Goal: Task Accomplishment & Management: Use online tool/utility

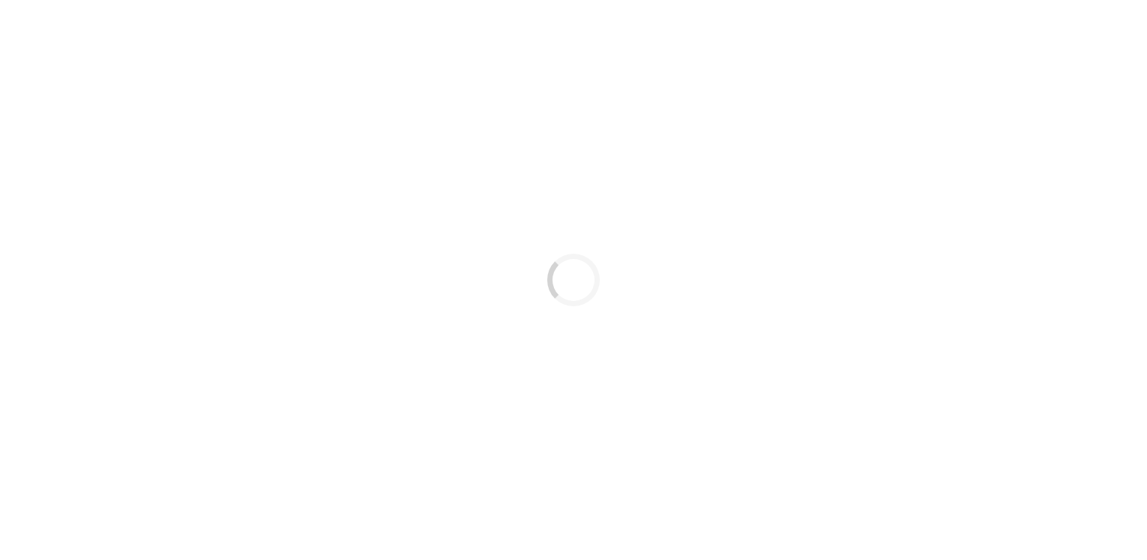
click at [786, 180] on div "Loading..." at bounding box center [573, 280] width 1147 height 560
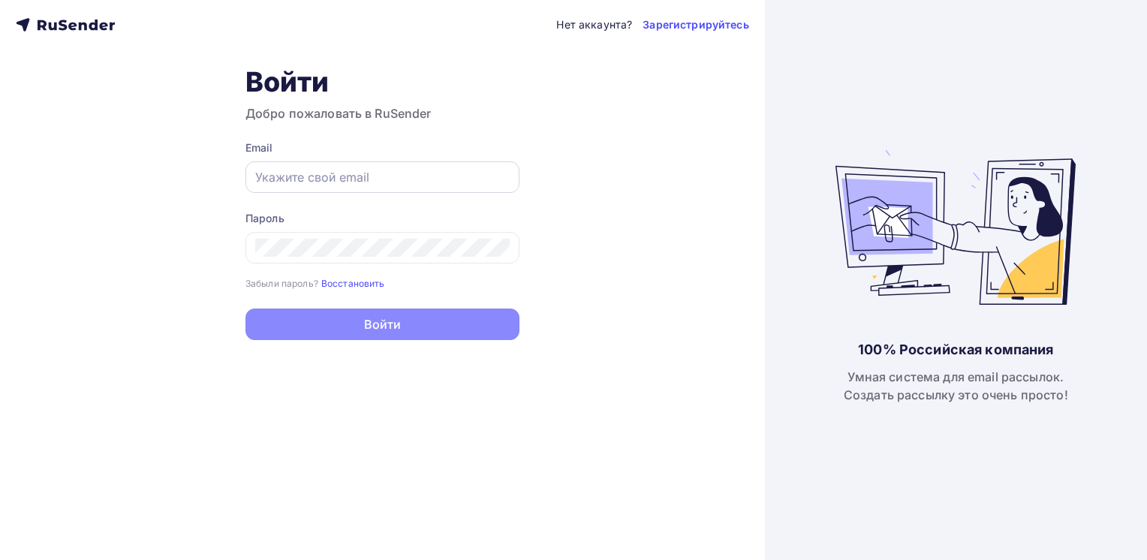
click at [402, 182] on input "text" at bounding box center [382, 177] width 255 height 18
drag, startPoint x: 299, startPoint y: 167, endPoint x: 277, endPoint y: 176, distance: 23.6
click at [278, 173] on input "text" at bounding box center [382, 177] width 255 height 18
click at [276, 179] on input "text" at bounding box center [382, 177] width 255 height 18
paste input "[EMAIL_ADDRESS][DOMAIN_NAME]"
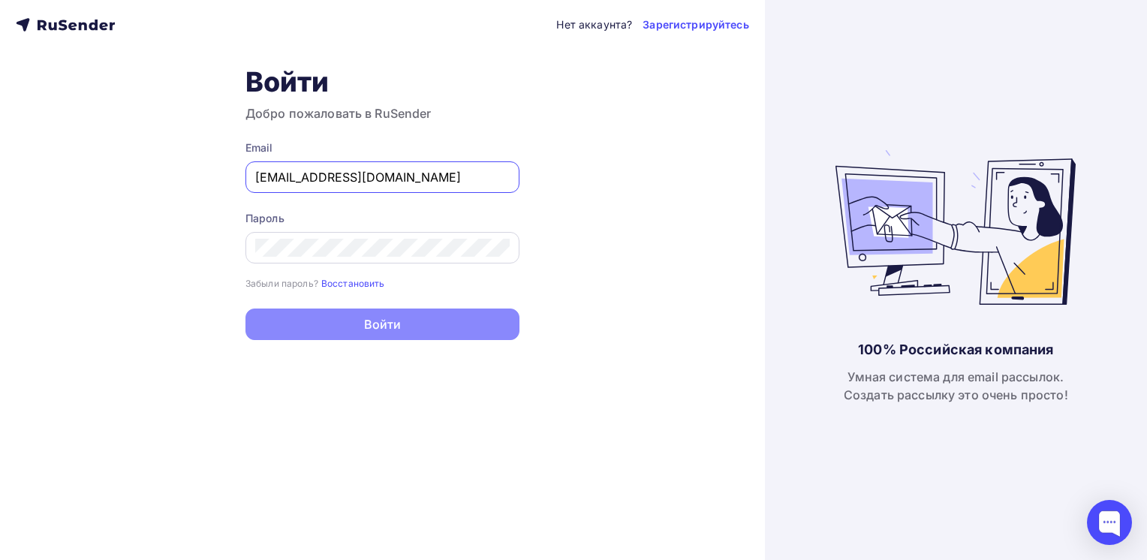
type input "[EMAIL_ADDRESS][DOMAIN_NAME]"
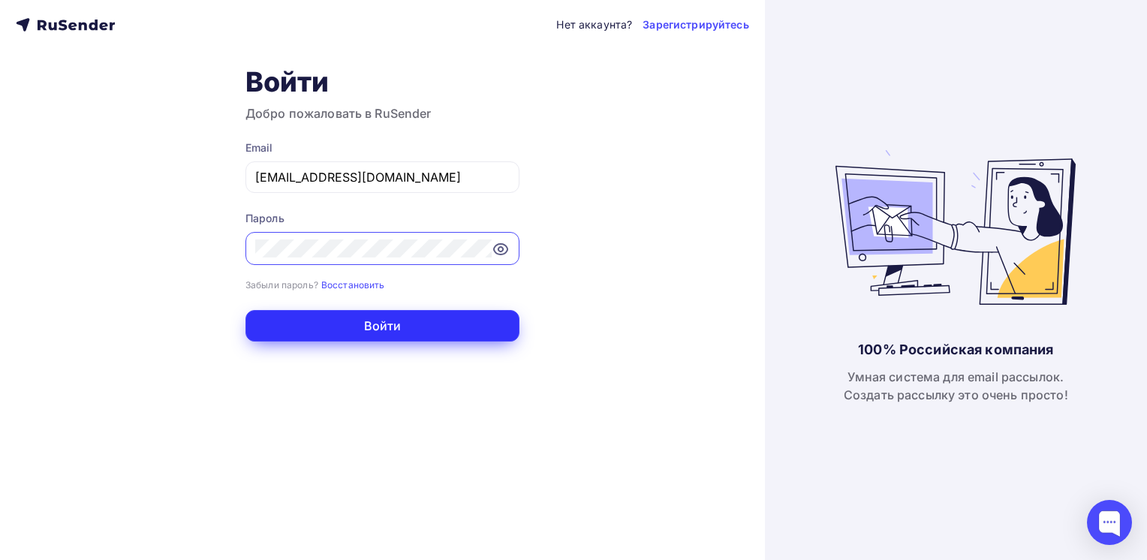
click at [354, 310] on button "Войти" at bounding box center [383, 326] width 274 height 32
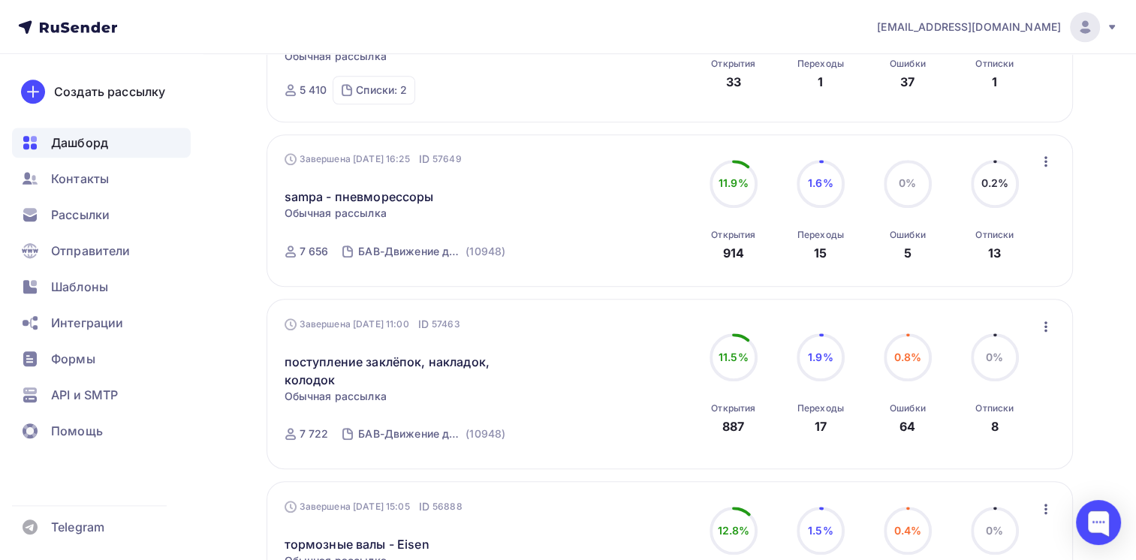
scroll to position [1477, 0]
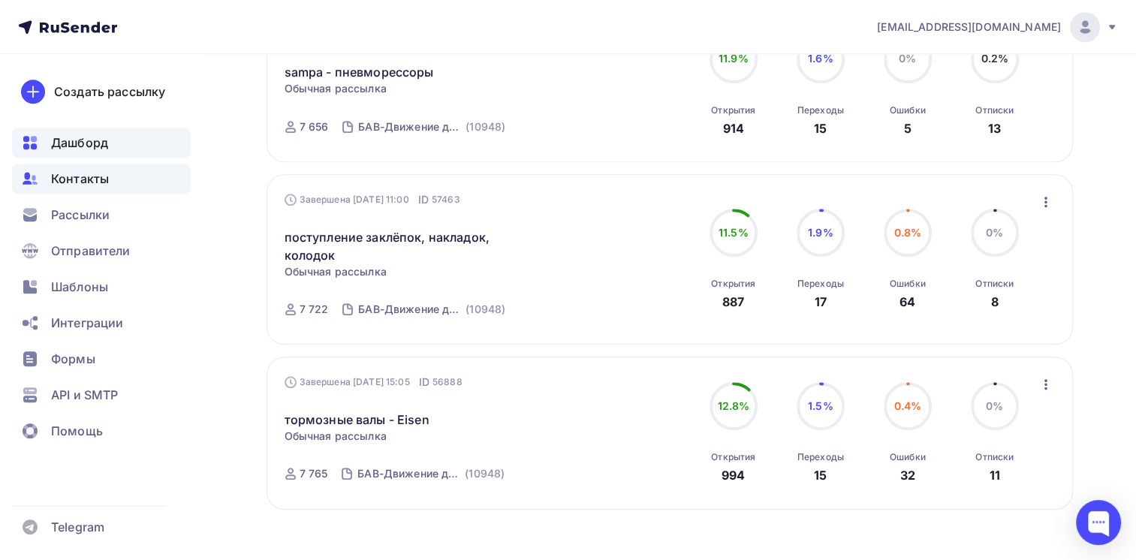
click at [77, 182] on span "Контакты" at bounding box center [80, 179] width 58 height 18
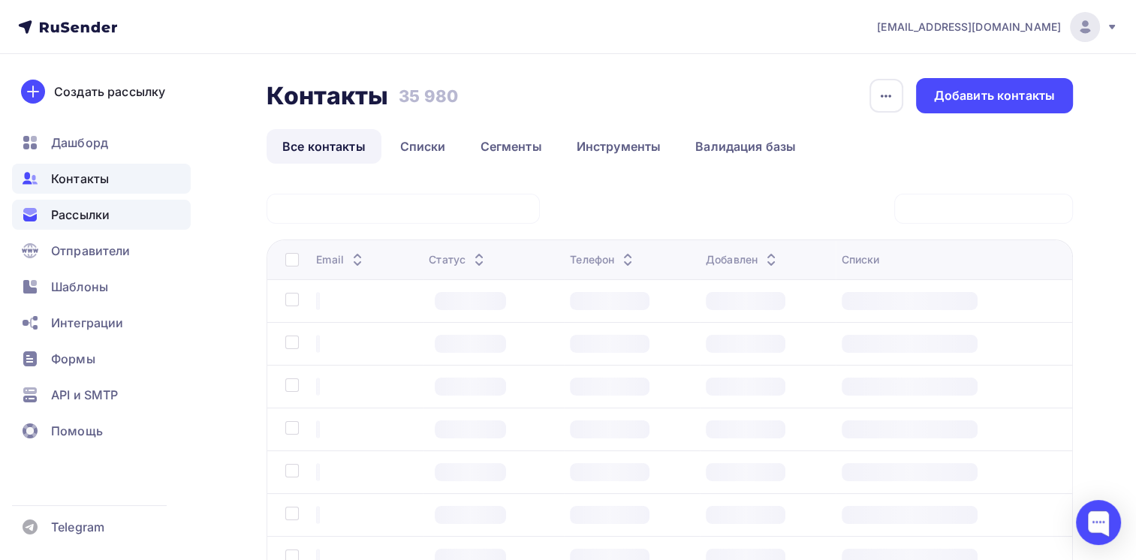
click at [95, 215] on span "Рассылки" at bounding box center [80, 215] width 59 height 18
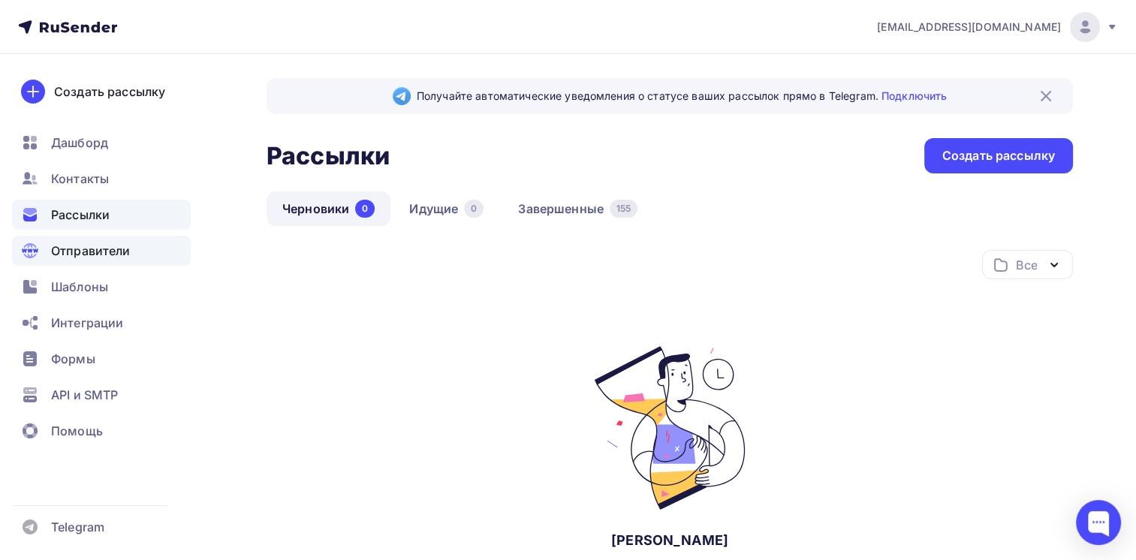
click at [73, 252] on span "Отправители" at bounding box center [91, 251] width 80 height 18
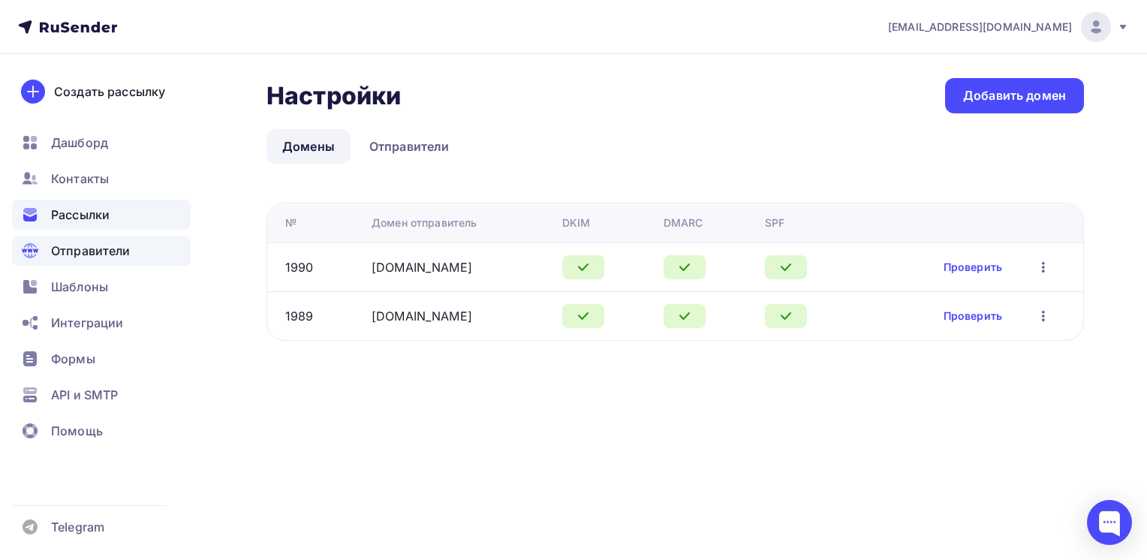
click at [82, 215] on span "Рассылки" at bounding box center [80, 215] width 59 height 18
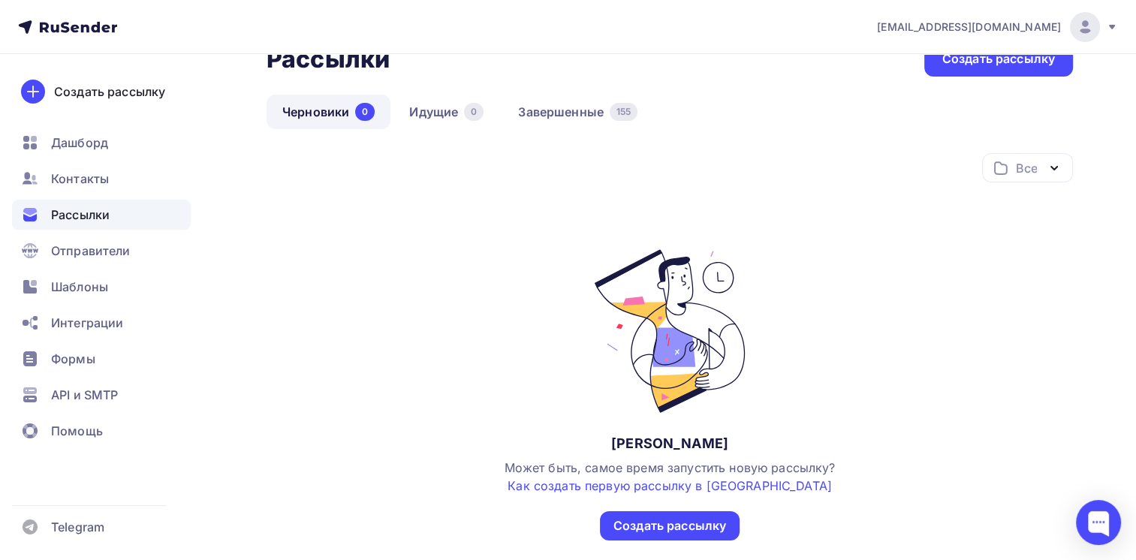
scroll to position [23, 0]
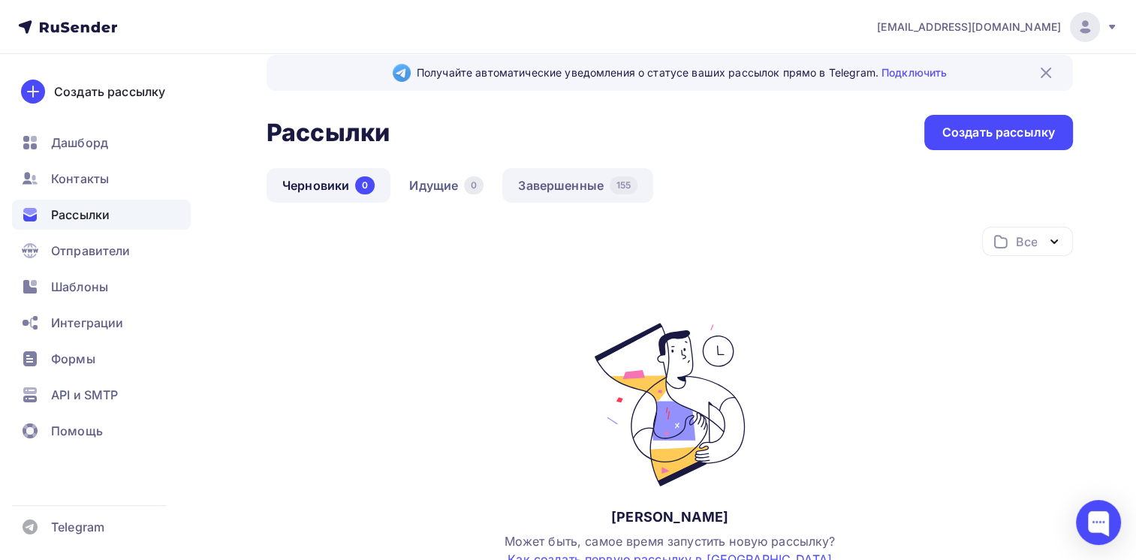
click at [577, 184] on link "Завершенные 155" at bounding box center [577, 185] width 151 height 35
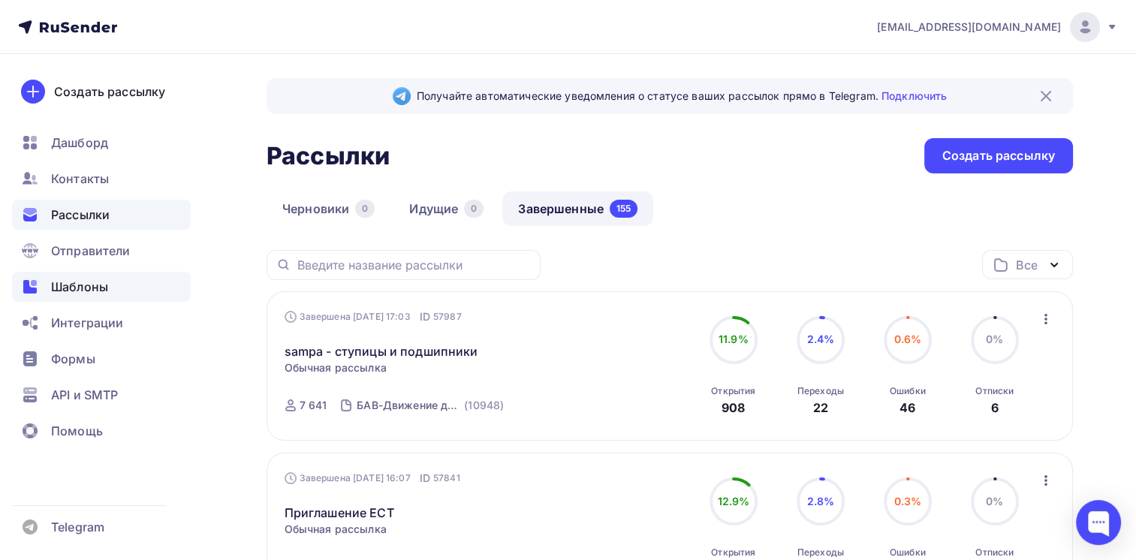
click at [102, 288] on span "Шаблоны" at bounding box center [79, 287] width 57 height 18
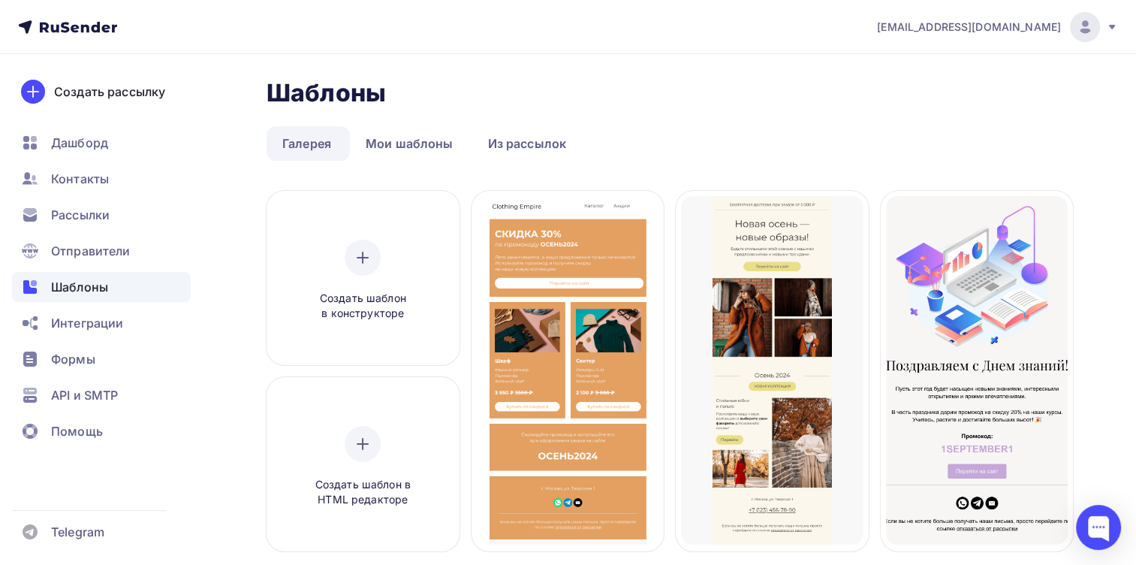
drag, startPoint x: 680, startPoint y: 110, endPoint x: 753, endPoint y: 124, distance: 74.2
click at [1112, 30] on icon at bounding box center [1112, 27] width 12 height 12
click at [740, 101] on div "Шаблоны Шаблоны" at bounding box center [670, 93] width 807 height 30
click at [1002, 29] on span "[EMAIL_ADDRESS][DOMAIN_NAME]" at bounding box center [969, 27] width 184 height 15
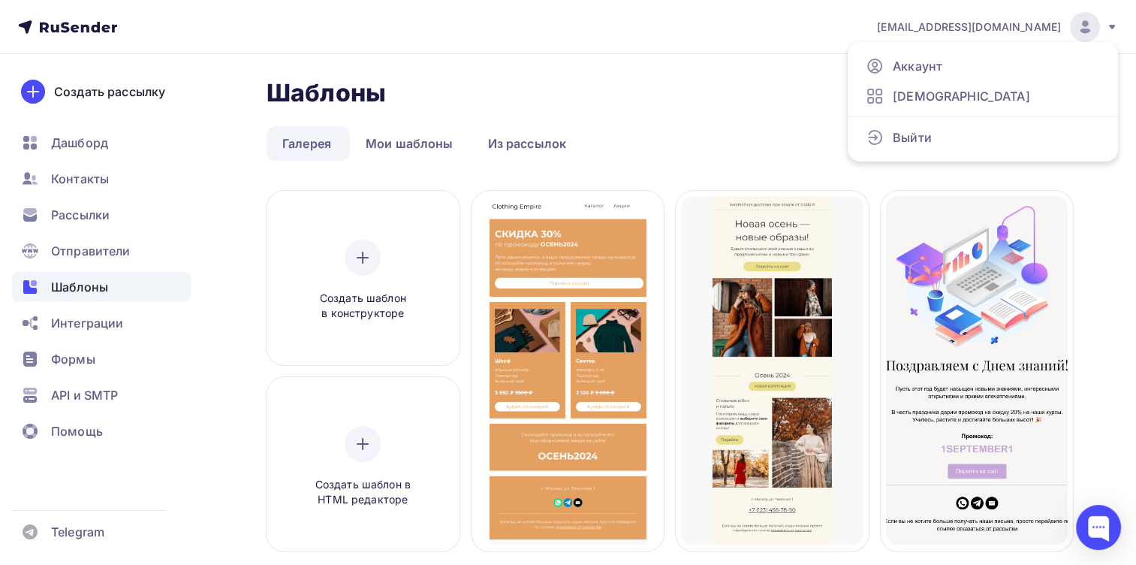
click at [1090, 27] on img at bounding box center [1085, 27] width 18 height 18
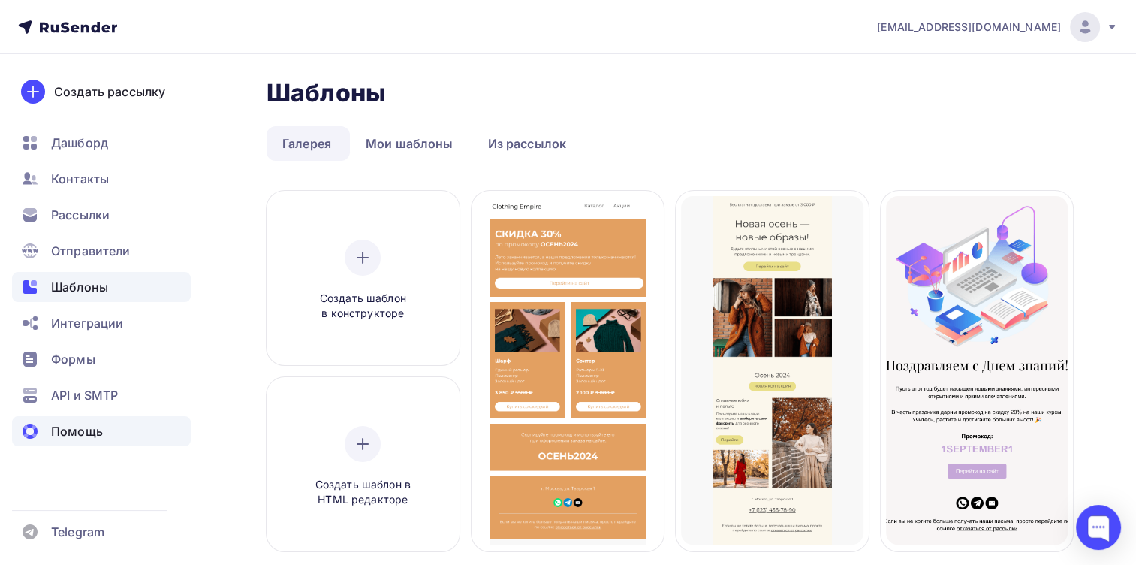
click at [62, 432] on span "Помощь" at bounding box center [77, 431] width 52 height 18
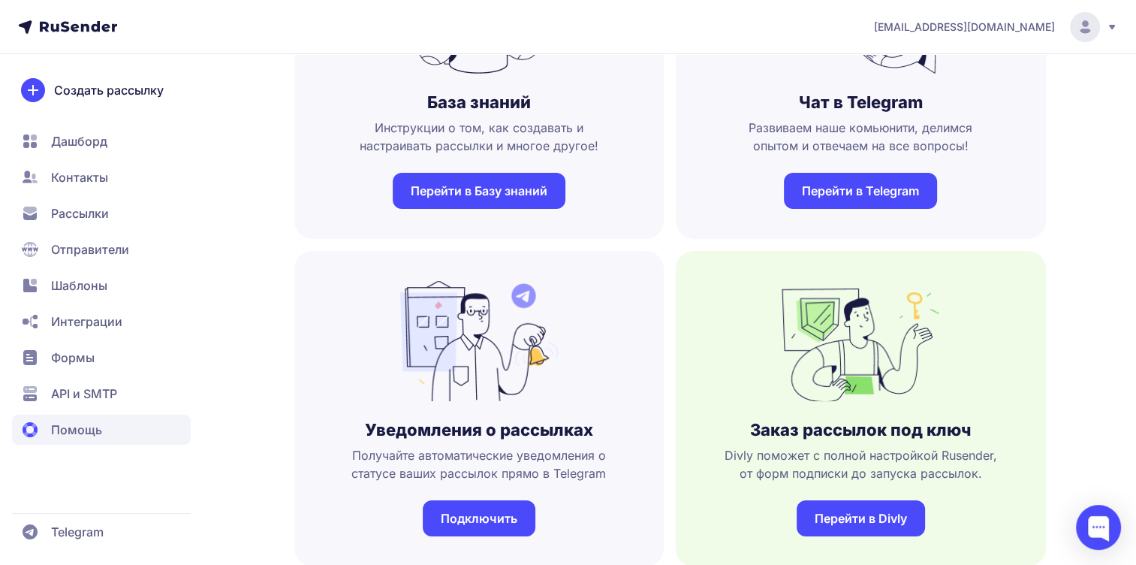
scroll to position [75, 0]
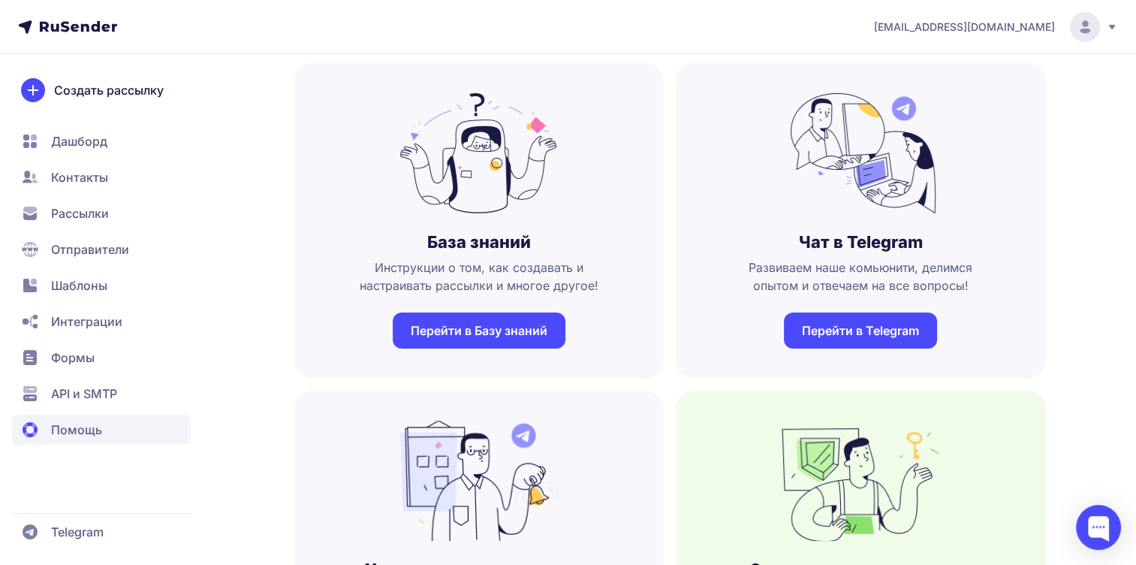
click at [493, 333] on link "Перейти в Базу знаний" at bounding box center [479, 330] width 173 height 36
click at [74, 282] on span "Шаблоны" at bounding box center [79, 285] width 56 height 18
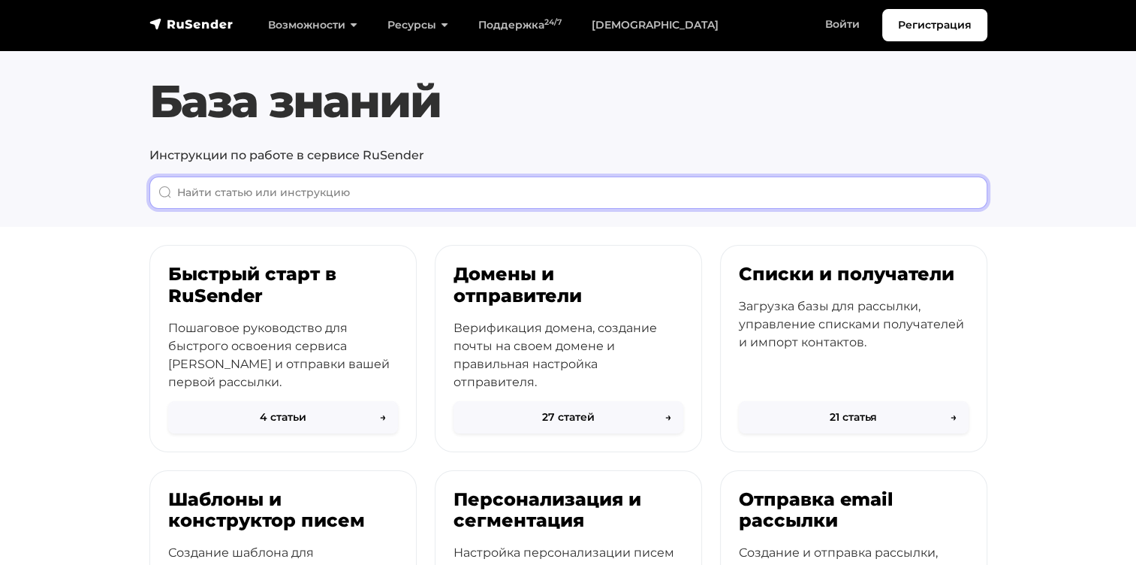
click at [301, 189] on input "When autocomplete results are available use up and down arrows to review and en…" at bounding box center [568, 192] width 838 height 32
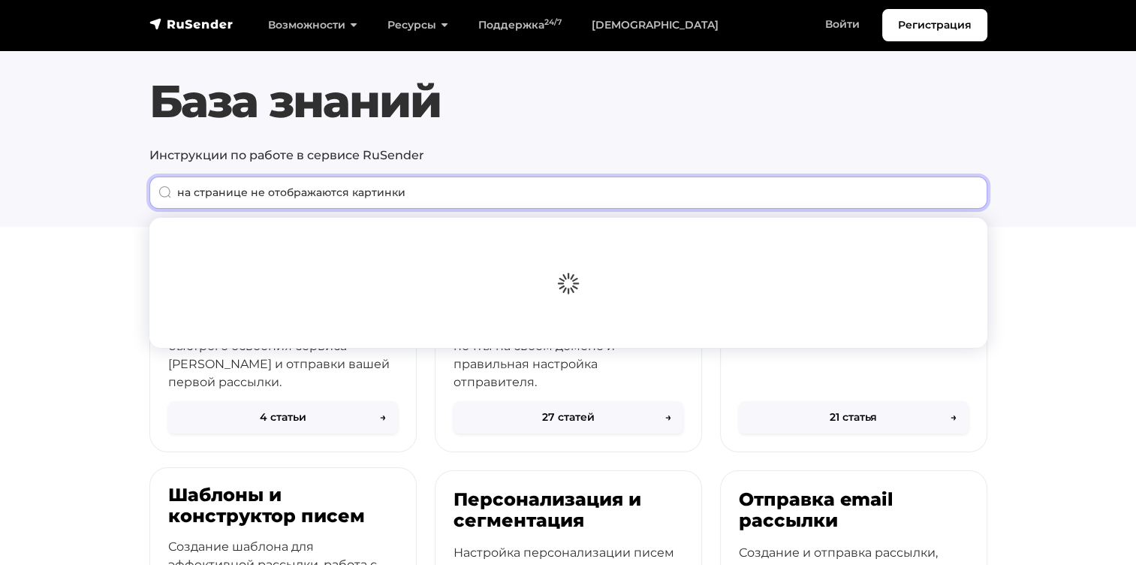
type input "на странице не отображаются картинки"
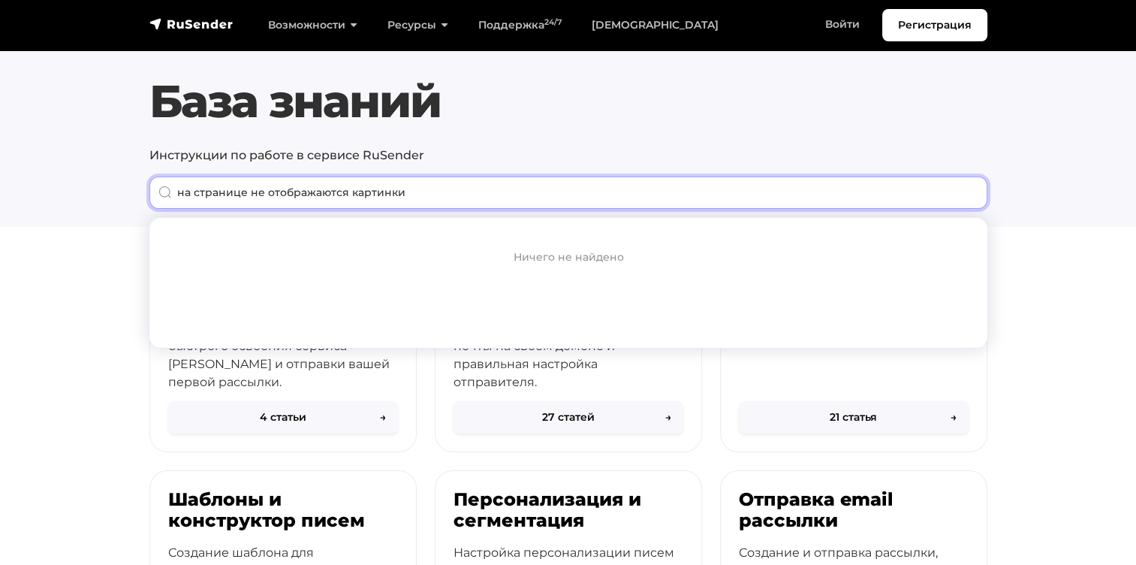
click at [240, 187] on input "на странице не отображаются картинки" at bounding box center [568, 192] width 838 height 32
click at [252, 187] on input "на странице не отображаются картинки" at bounding box center [568, 192] width 838 height 32
click at [404, 192] on input "на странице не отображаются картинки" at bounding box center [568, 192] width 838 height 32
drag, startPoint x: 404, startPoint y: 192, endPoint x: 74, endPoint y: 233, distance: 332.9
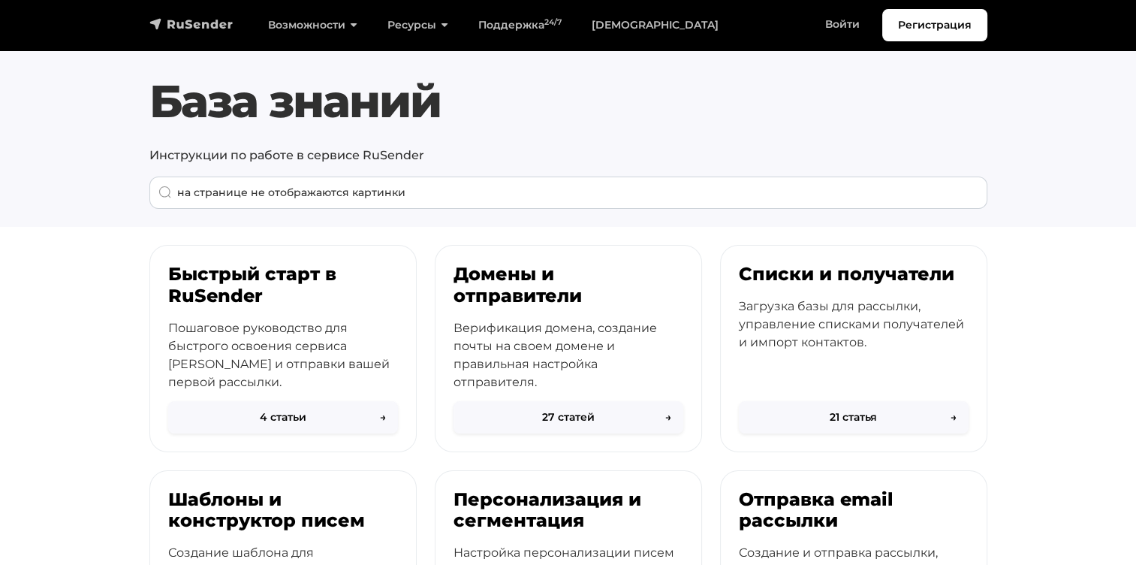
click at [221, 26] on img "navbar" at bounding box center [191, 24] width 84 height 15
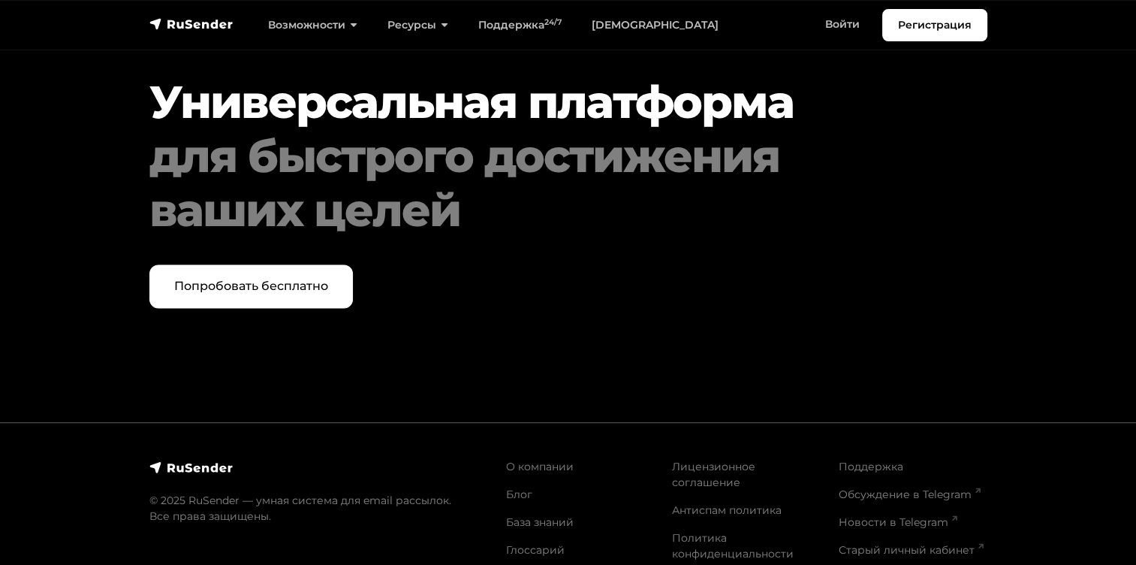
scroll to position [7777, 0]
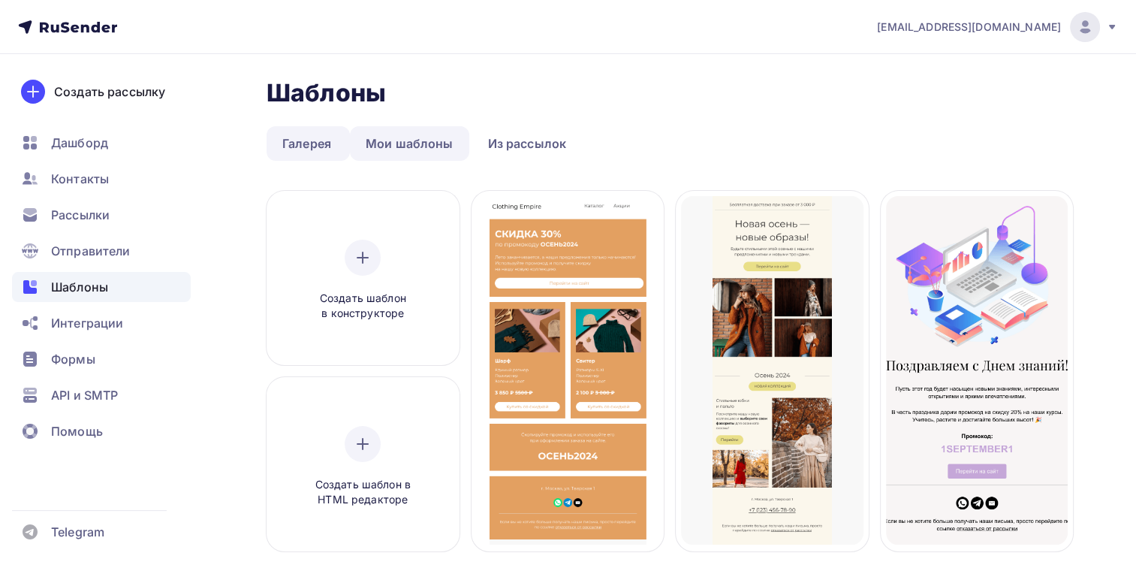
click at [414, 146] on link "Мои шаблоны" at bounding box center [409, 143] width 119 height 35
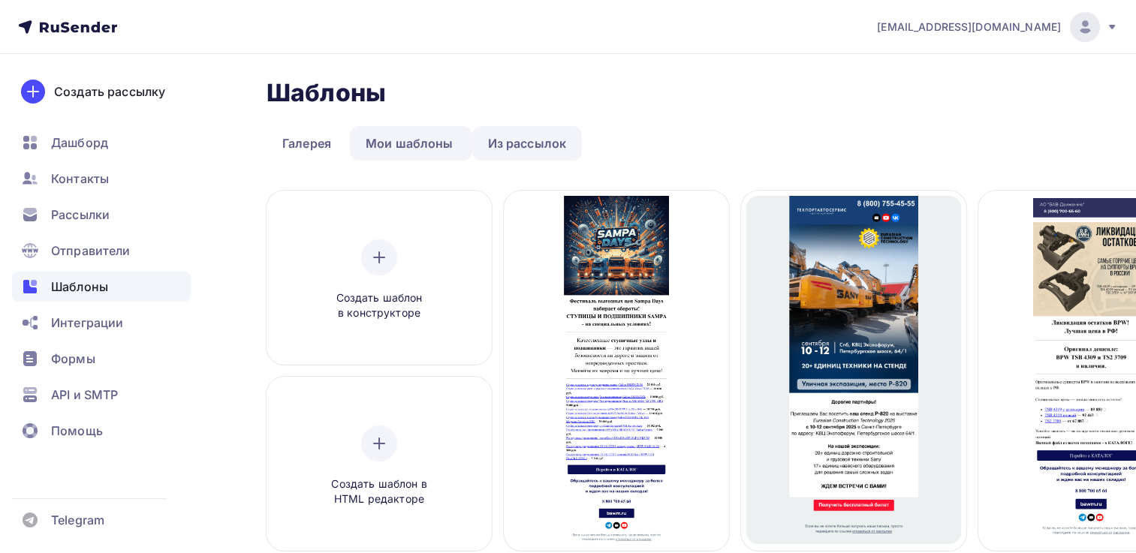
click at [518, 142] on link "Из рассылок" at bounding box center [527, 143] width 110 height 35
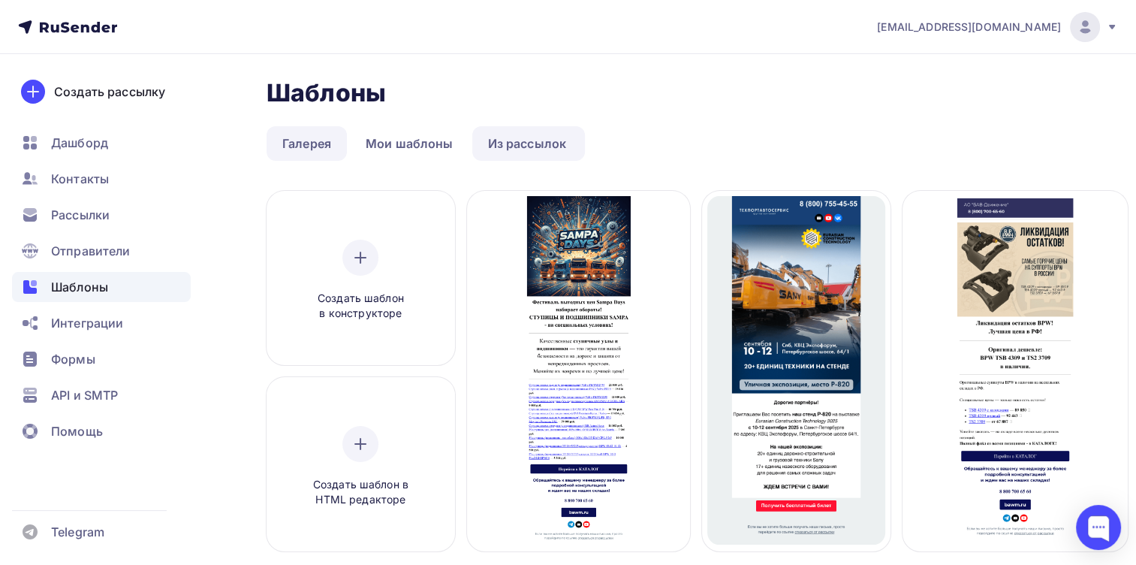
click at [318, 145] on link "Галерея" at bounding box center [307, 143] width 80 height 35
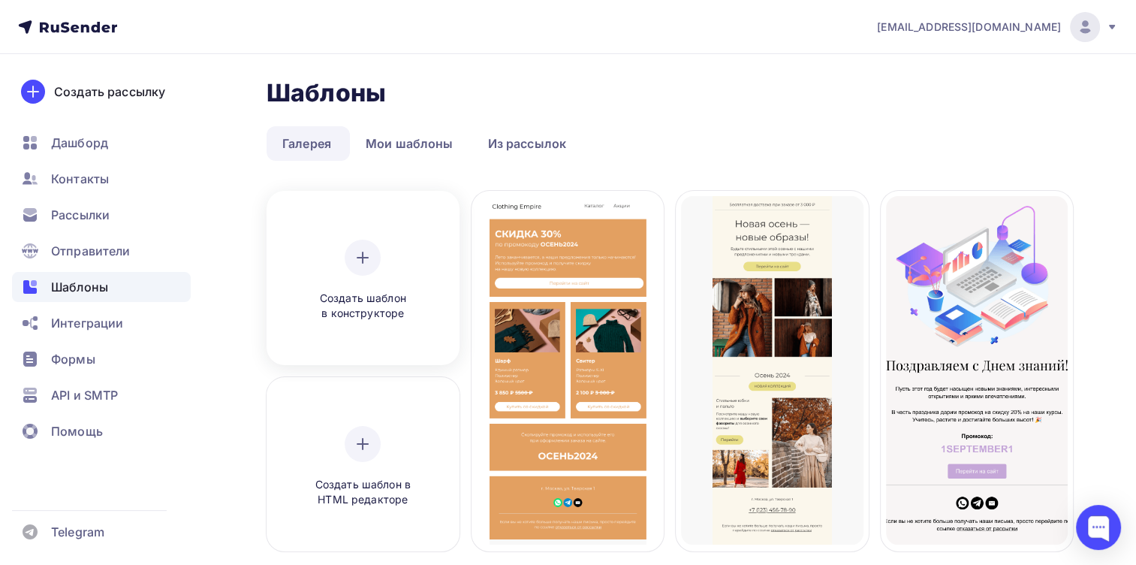
click at [360, 259] on icon at bounding box center [363, 258] width 18 height 18
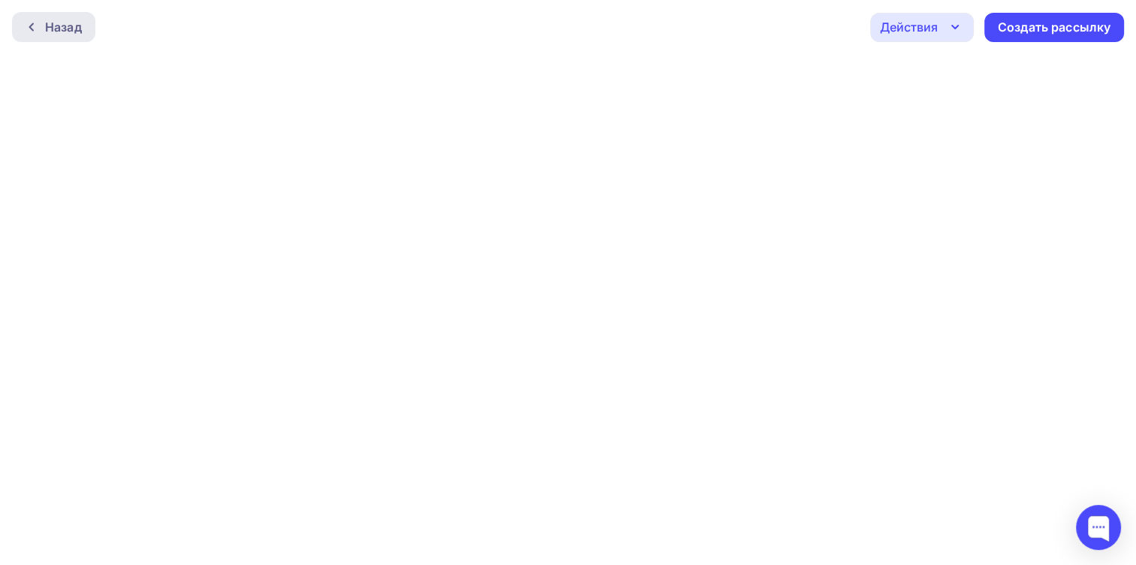
click at [60, 29] on div "Назад" at bounding box center [63, 27] width 37 height 18
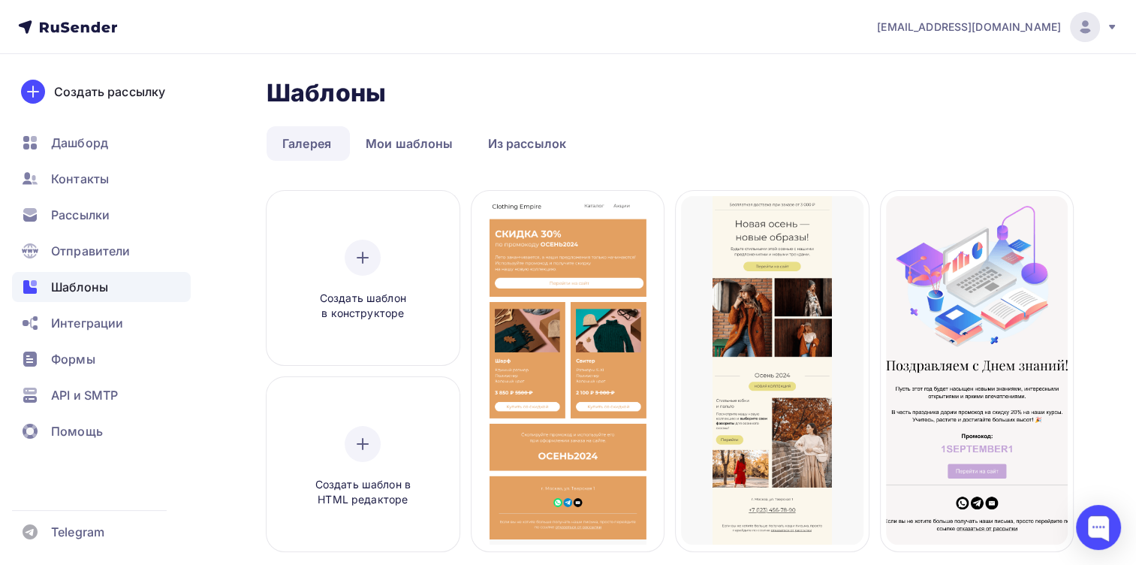
click at [60, 287] on span "Шаблоны" at bounding box center [79, 287] width 57 height 18
click at [76, 248] on span "Отправители" at bounding box center [91, 251] width 80 height 18
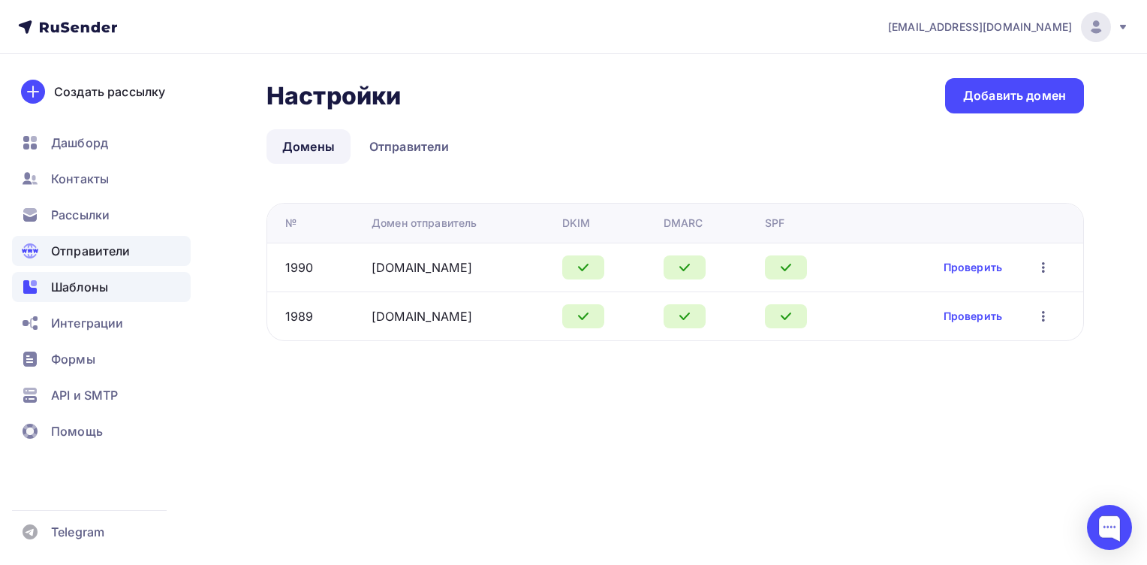
click at [90, 290] on span "Шаблоны" at bounding box center [79, 287] width 57 height 18
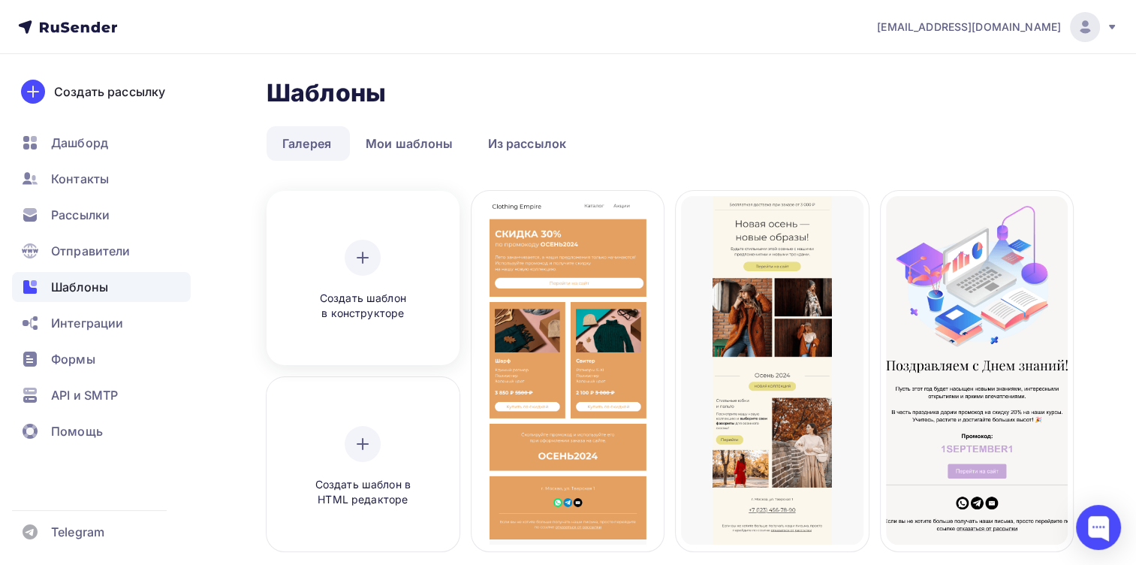
click at [356, 254] on icon at bounding box center [363, 258] width 18 height 18
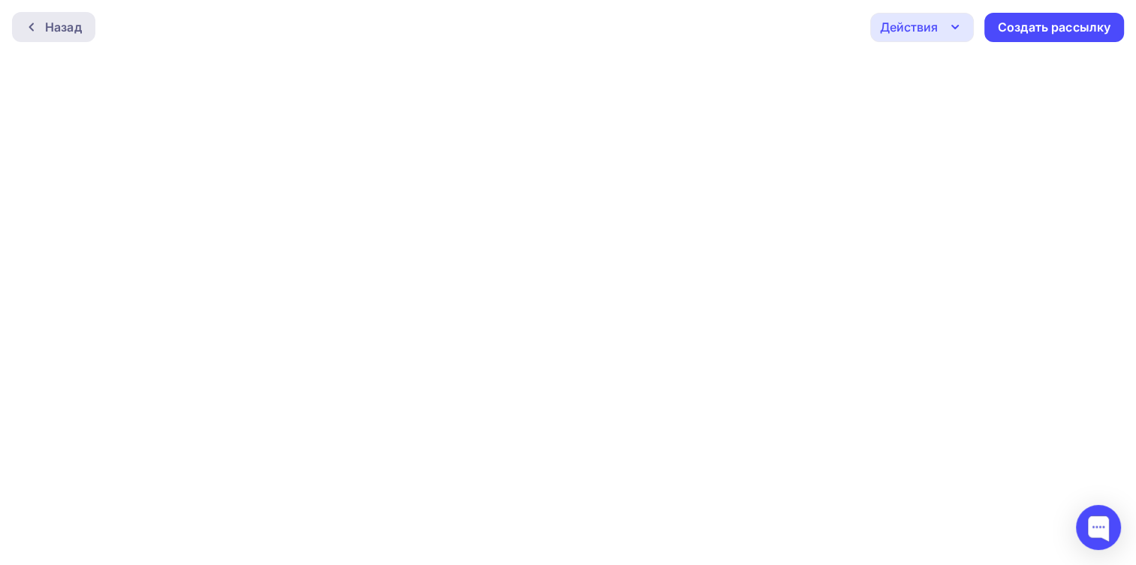
click at [68, 32] on div "Назад" at bounding box center [63, 27] width 37 height 18
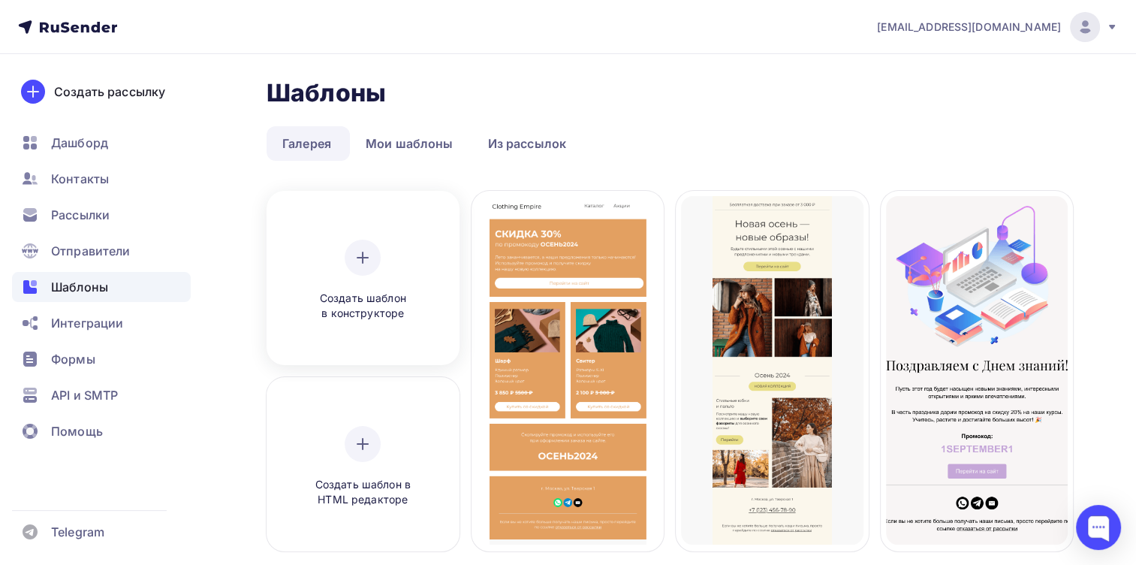
click at [357, 281] on div "Создать шаблон в конструкторе" at bounding box center [362, 281] width 143 height 82
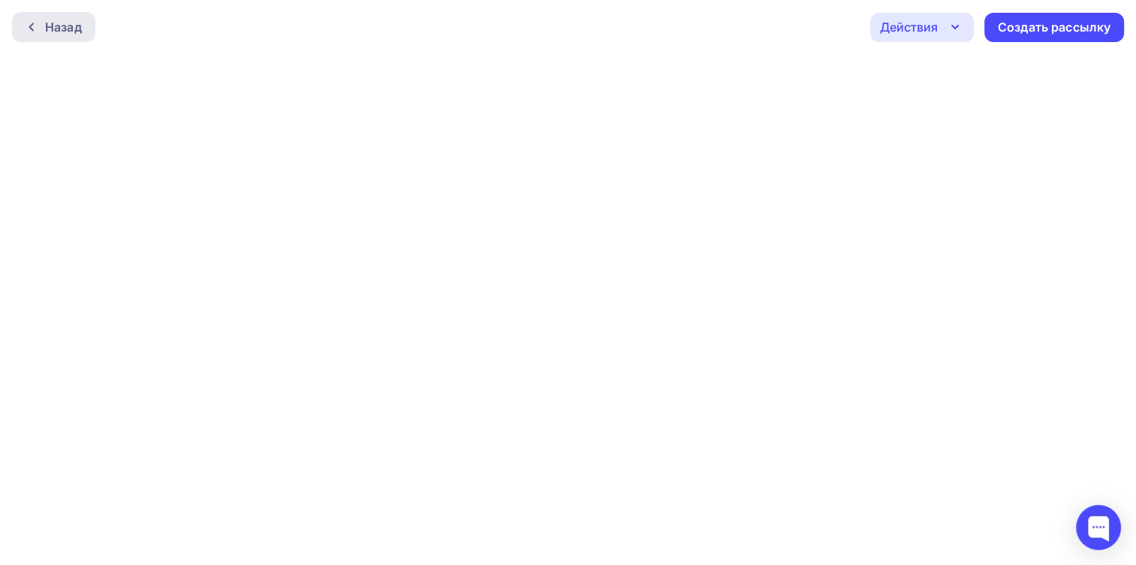
click at [63, 33] on div "Назад" at bounding box center [63, 27] width 37 height 18
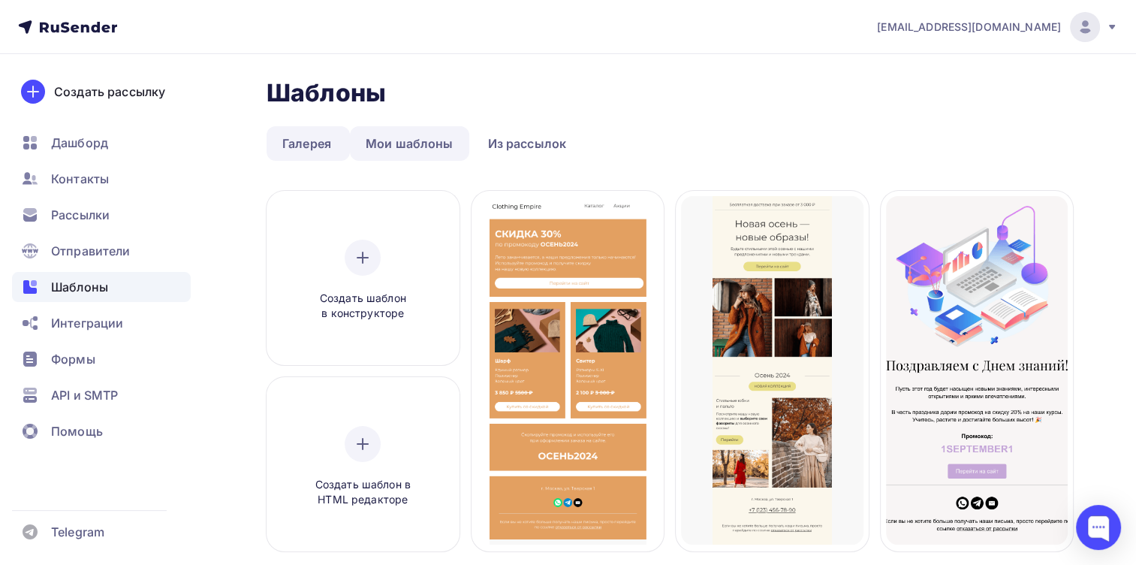
click at [405, 144] on link "Мои шаблоны" at bounding box center [409, 143] width 119 height 35
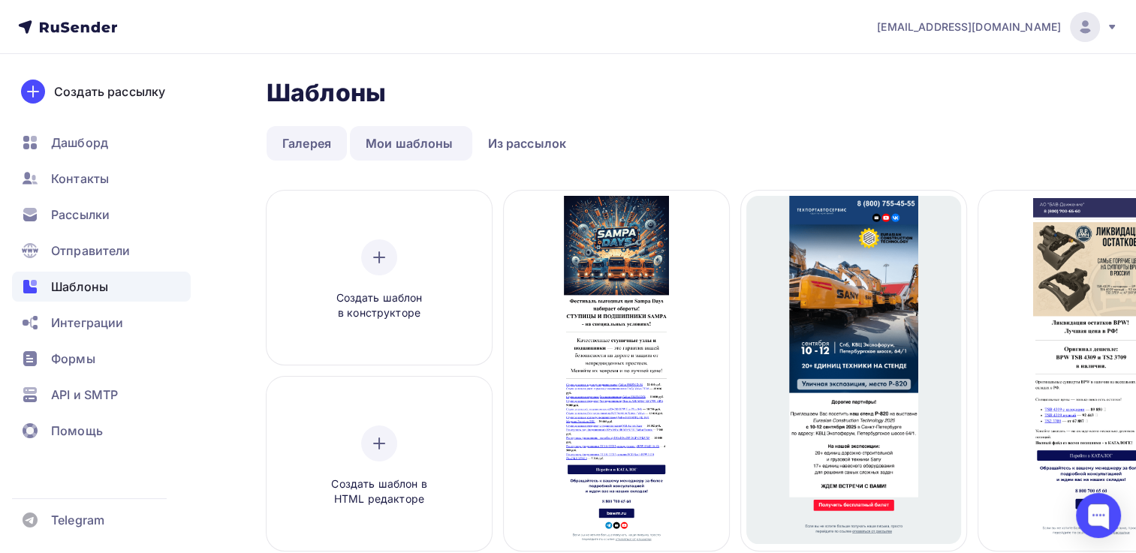
click at [310, 149] on link "Галерея" at bounding box center [307, 143] width 80 height 35
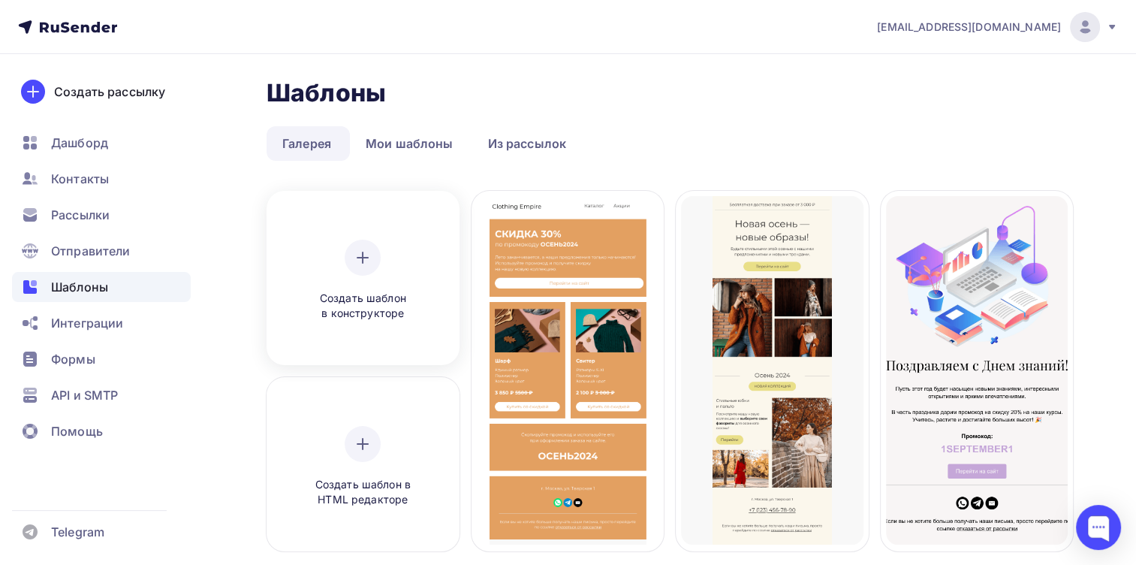
click at [361, 291] on span "Создать шаблон в конструкторе" at bounding box center [362, 306] width 143 height 31
click at [363, 274] on div at bounding box center [363, 258] width 36 height 36
